Goal: Check status: Check status

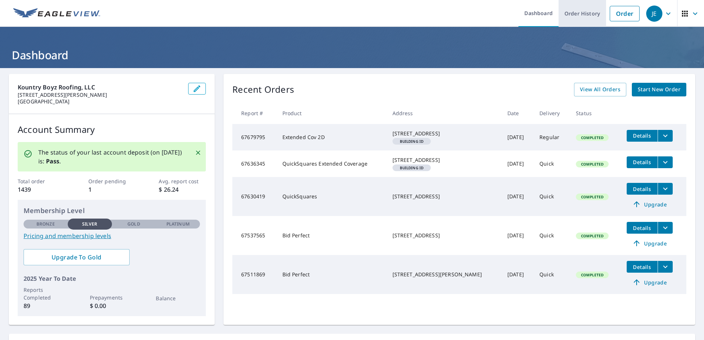
click at [573, 15] on link "Order History" at bounding box center [583, 13] width 48 height 27
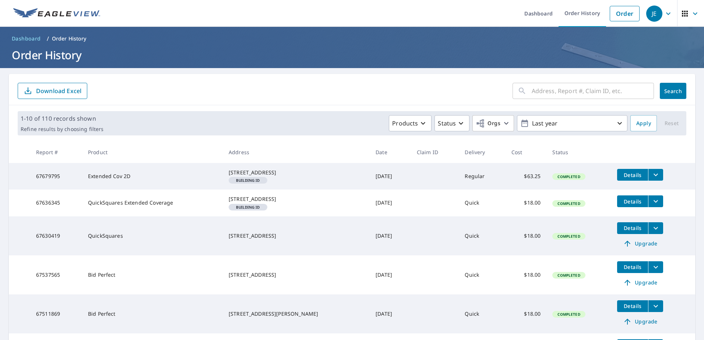
click at [533, 92] on input "text" at bounding box center [593, 91] width 122 height 21
type input "1815"
click button "Search" at bounding box center [673, 91] width 27 height 16
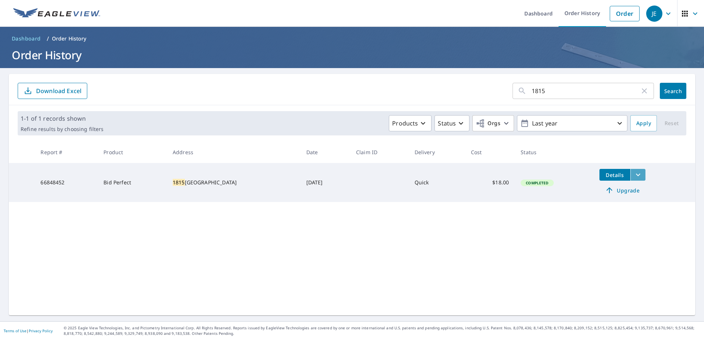
click at [635, 178] on icon "filesDropdownBtn-66848452" at bounding box center [638, 175] width 9 height 9
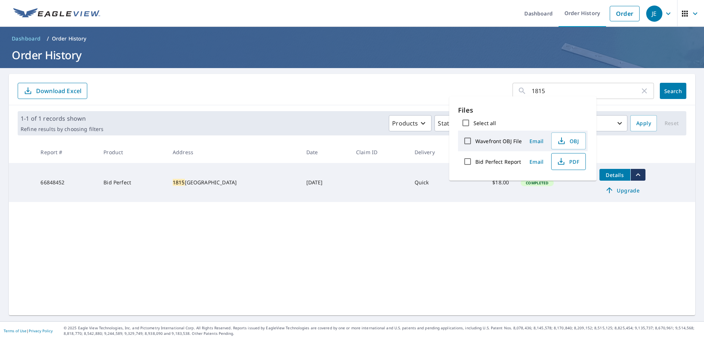
click at [561, 161] on icon "button" at bounding box center [561, 161] width 9 height 9
